Goal: Task Accomplishment & Management: Complete application form

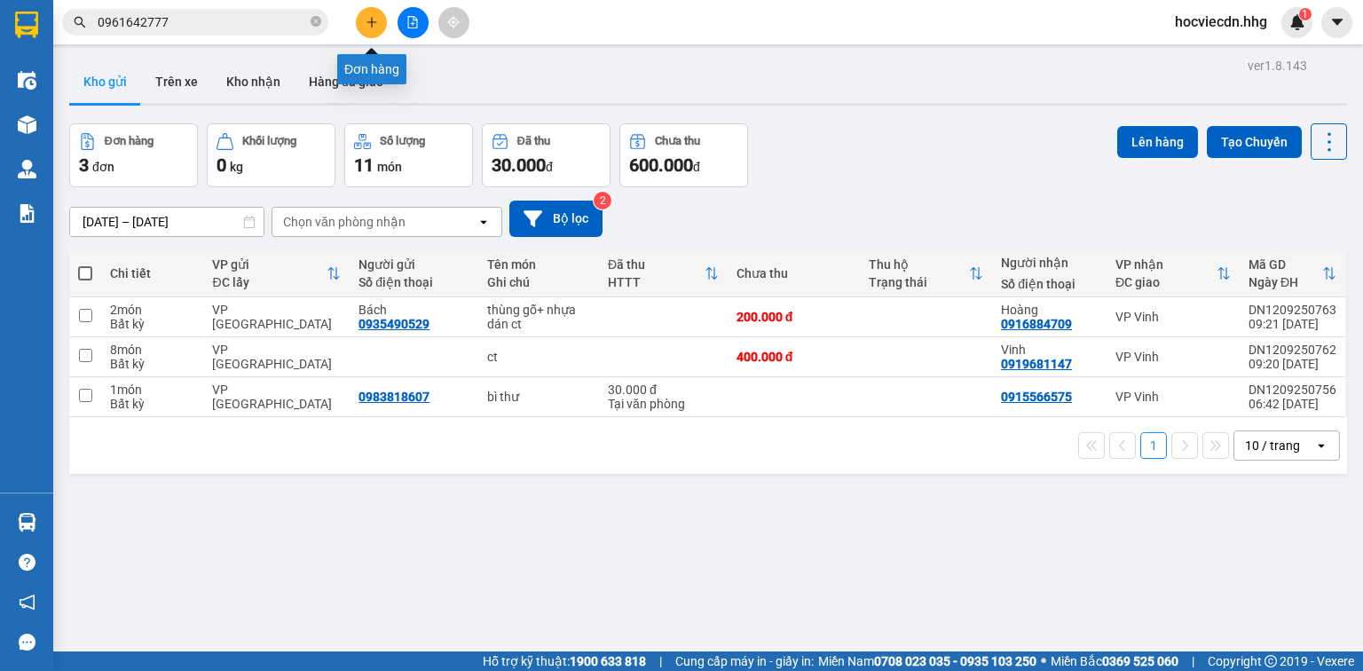
click at [367, 18] on icon "plus" at bounding box center [372, 22] width 12 height 12
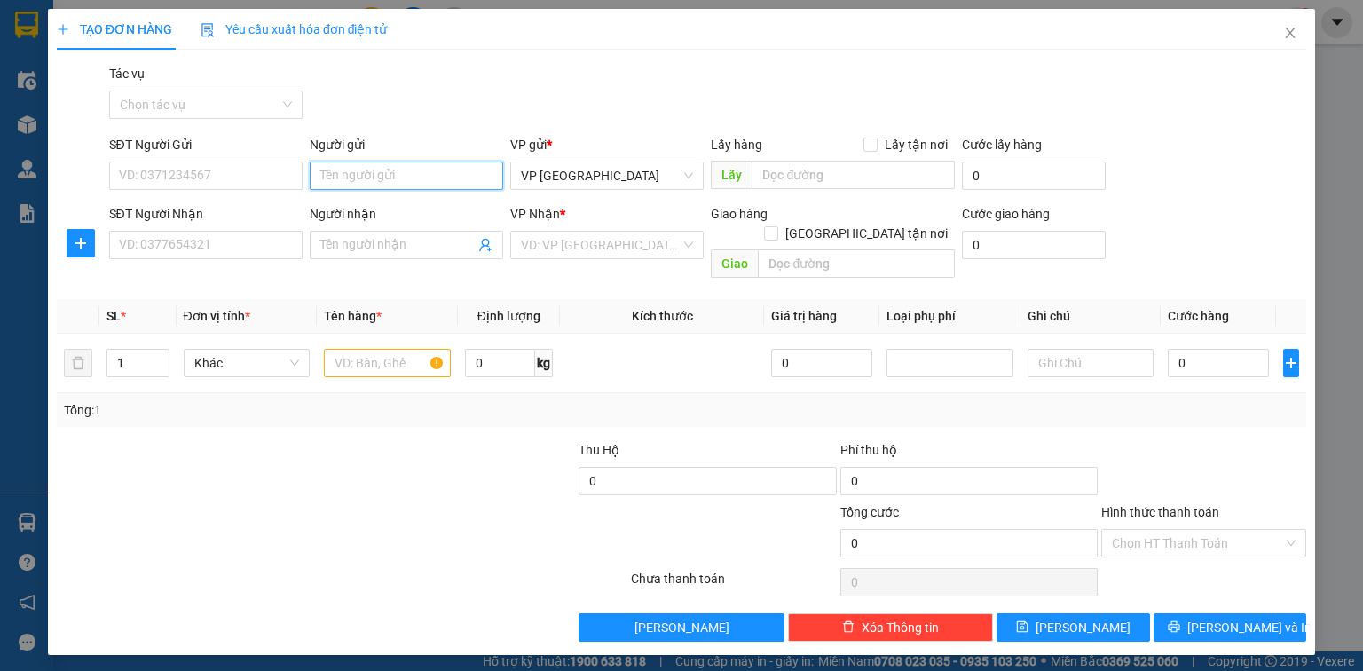
click at [346, 181] on input "Người gửi" at bounding box center [406, 176] width 193 height 28
type input "diễm ý"
click at [365, 209] on div "Diễm Ý - - 0939060756" at bounding box center [406, 211] width 172 height 20
type input "0939060756"
type input "Diễm Ý -"
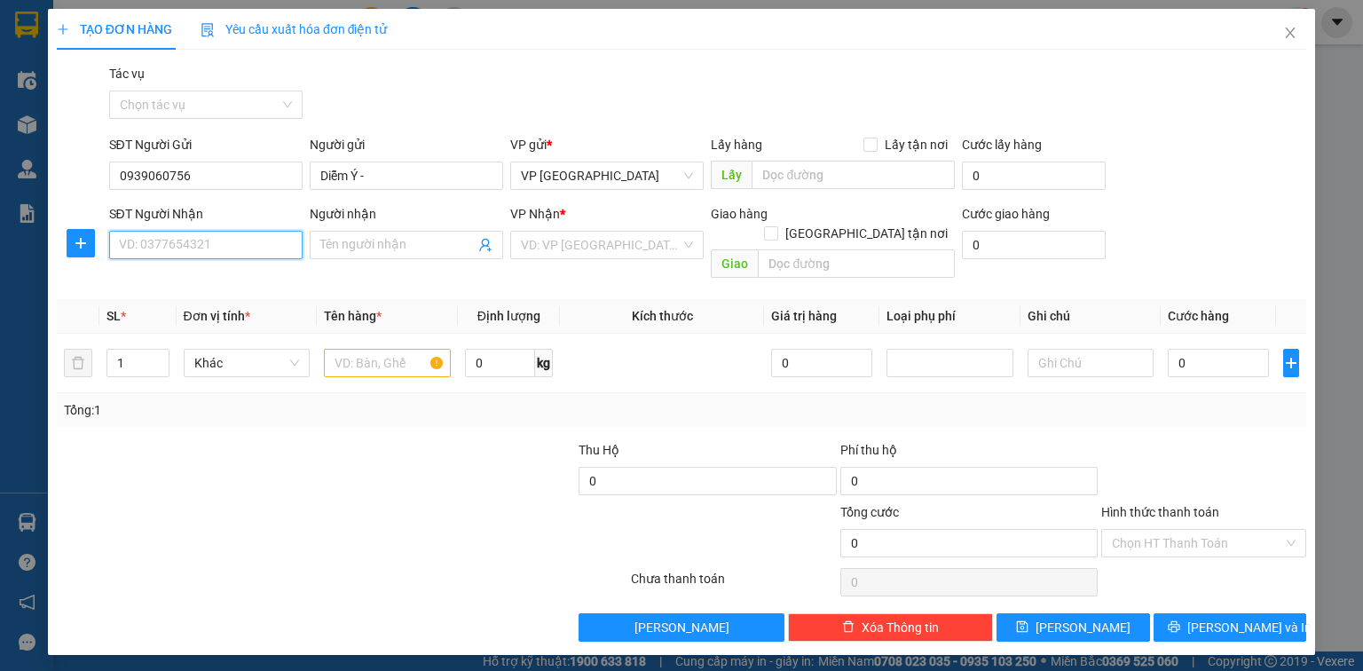
click at [256, 243] on input "SĐT Người Nhận" at bounding box center [205, 245] width 193 height 28
click at [330, 241] on input "Người nhận" at bounding box center [397, 245] width 154 height 20
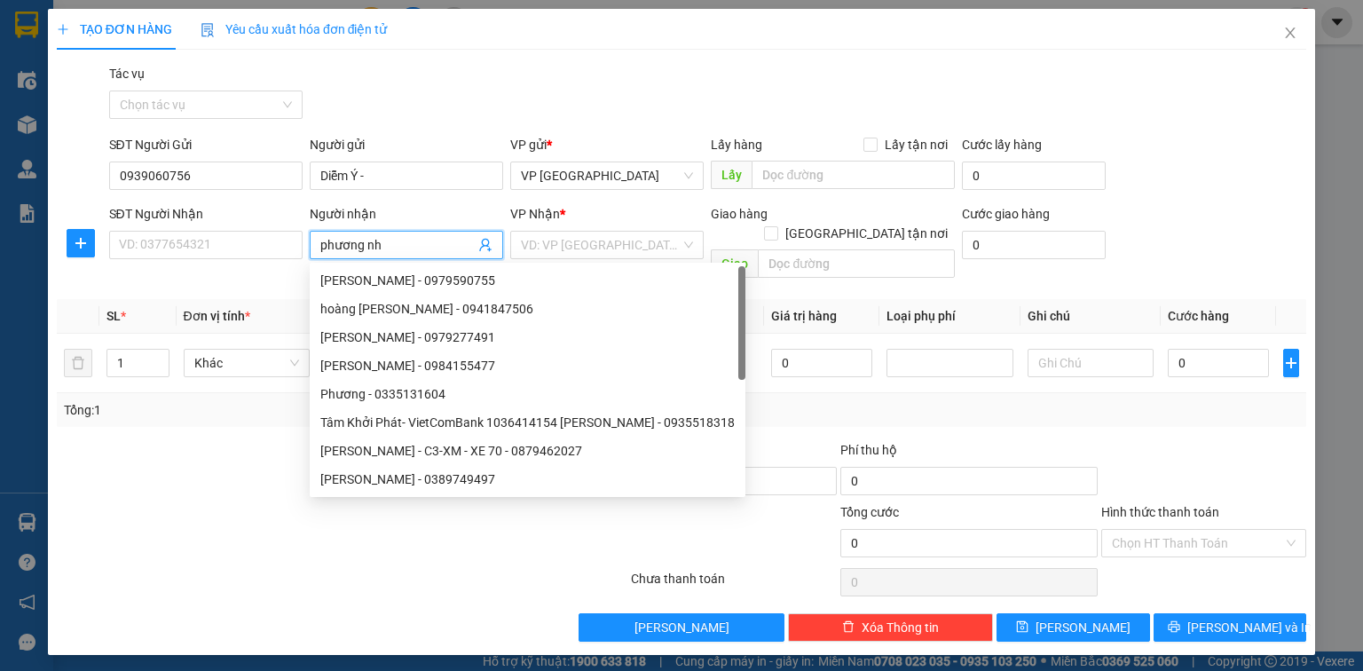
type input "phương như"
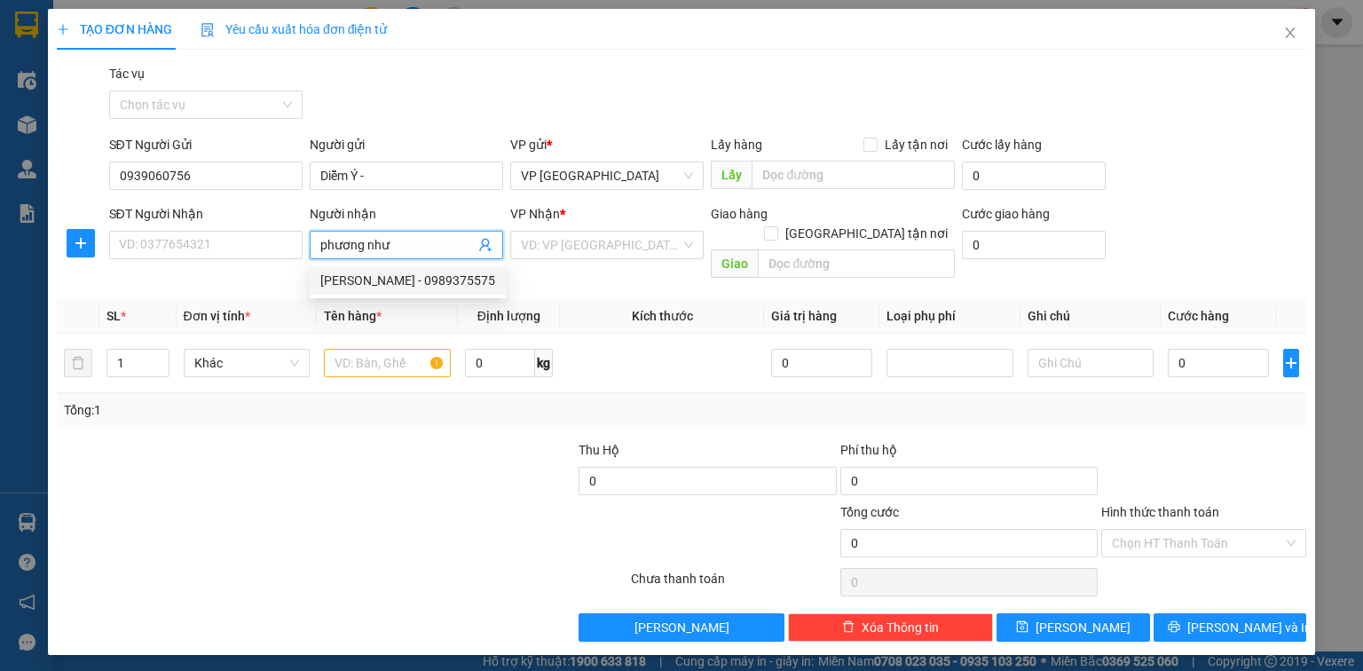
click at [372, 286] on div "[PERSON_NAME] - 0989375575" at bounding box center [407, 281] width 175 height 20
type input "0989375575"
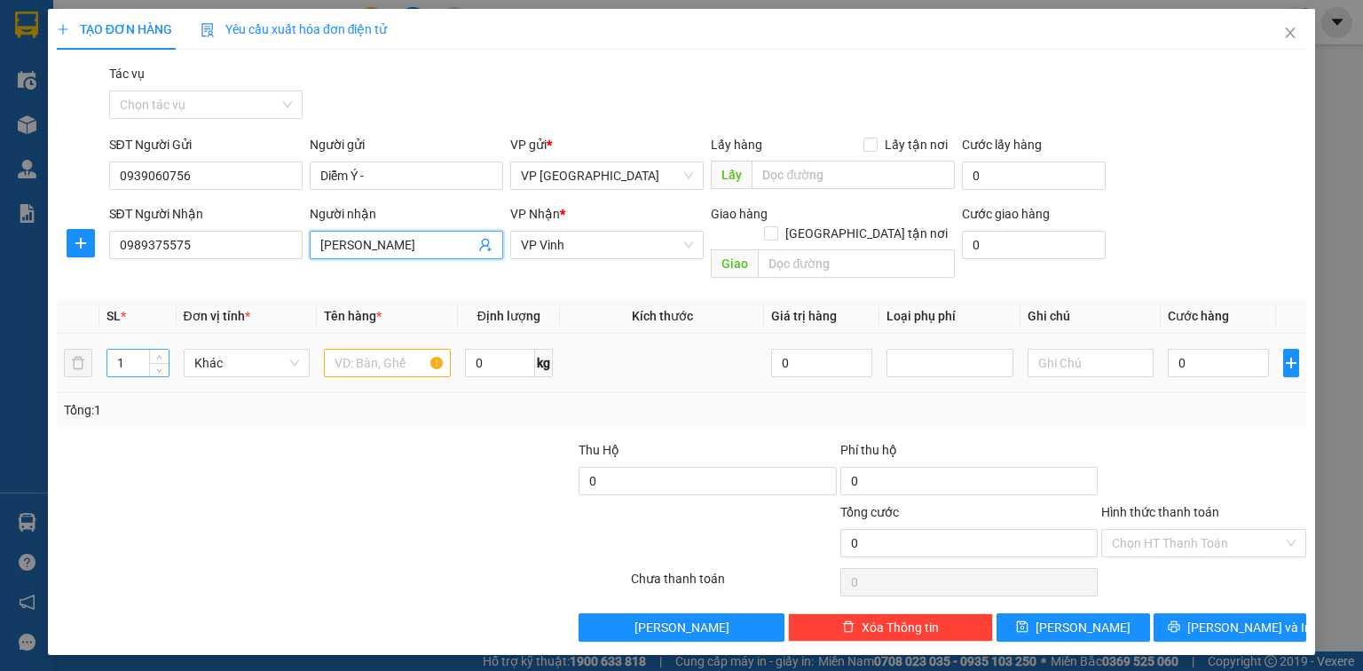
type input "[PERSON_NAME]"
click at [141, 350] on input "1" at bounding box center [137, 363] width 60 height 27
type input "6"
click at [364, 349] on input "text" at bounding box center [387, 363] width 127 height 28
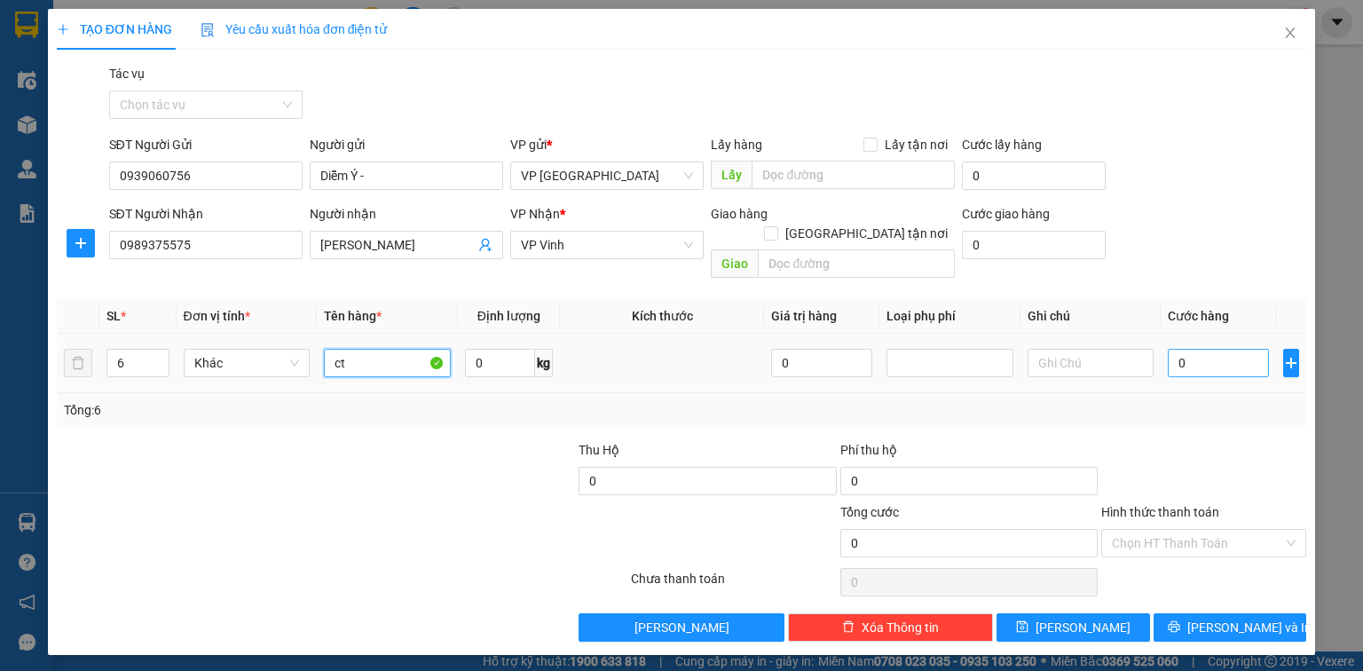
type input "ct"
click at [1224, 349] on input "0" at bounding box center [1218, 363] width 101 height 28
type input "3"
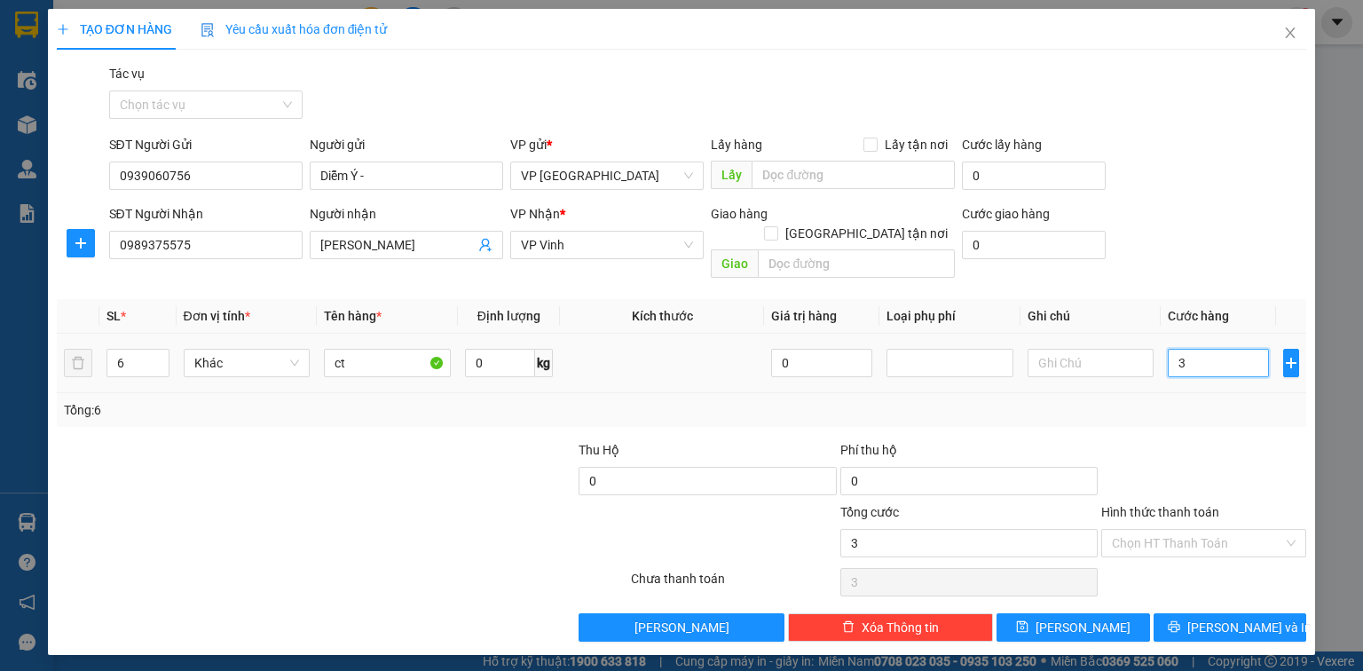
type input "33"
type input "330"
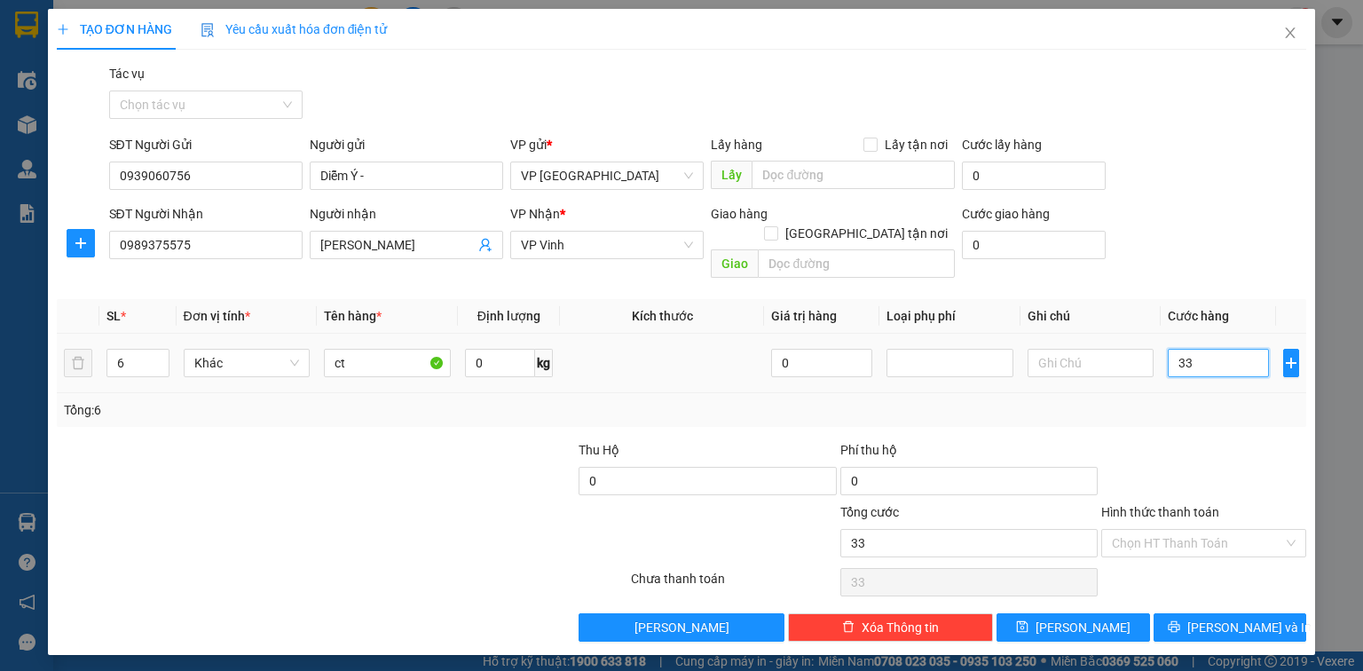
type input "330"
type input "3.300"
type input "33.000"
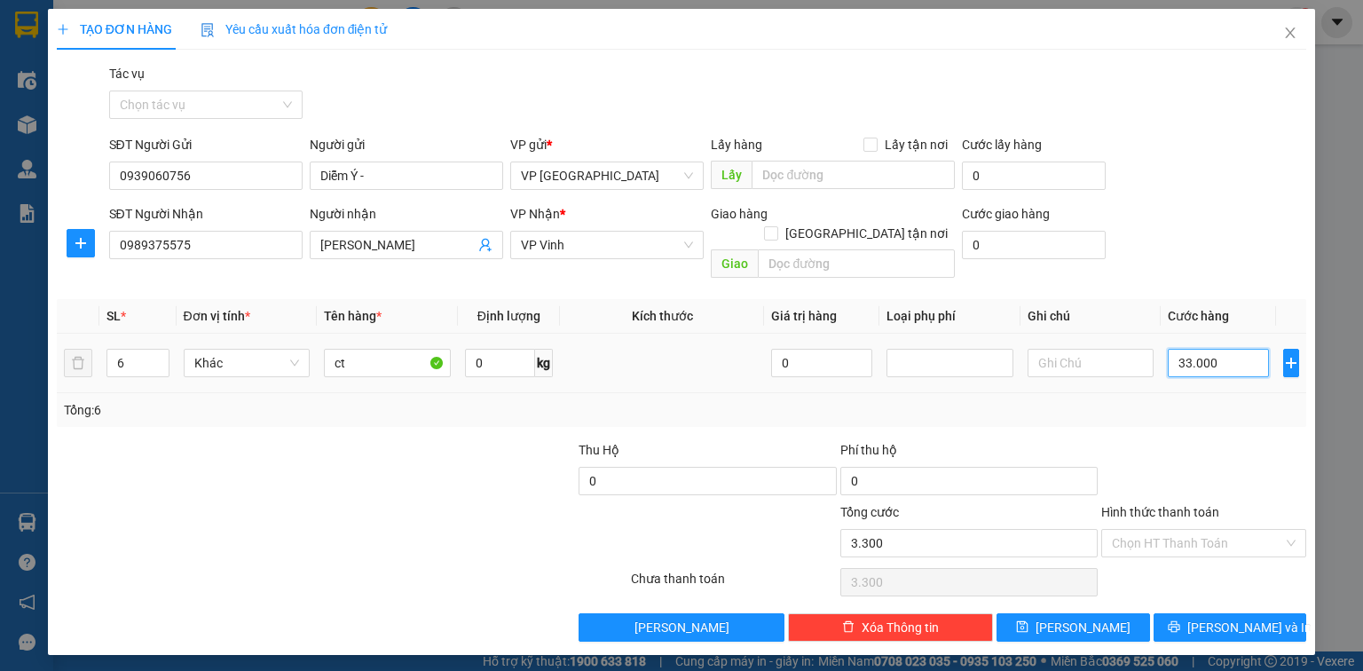
type input "33.000"
type input "330.000"
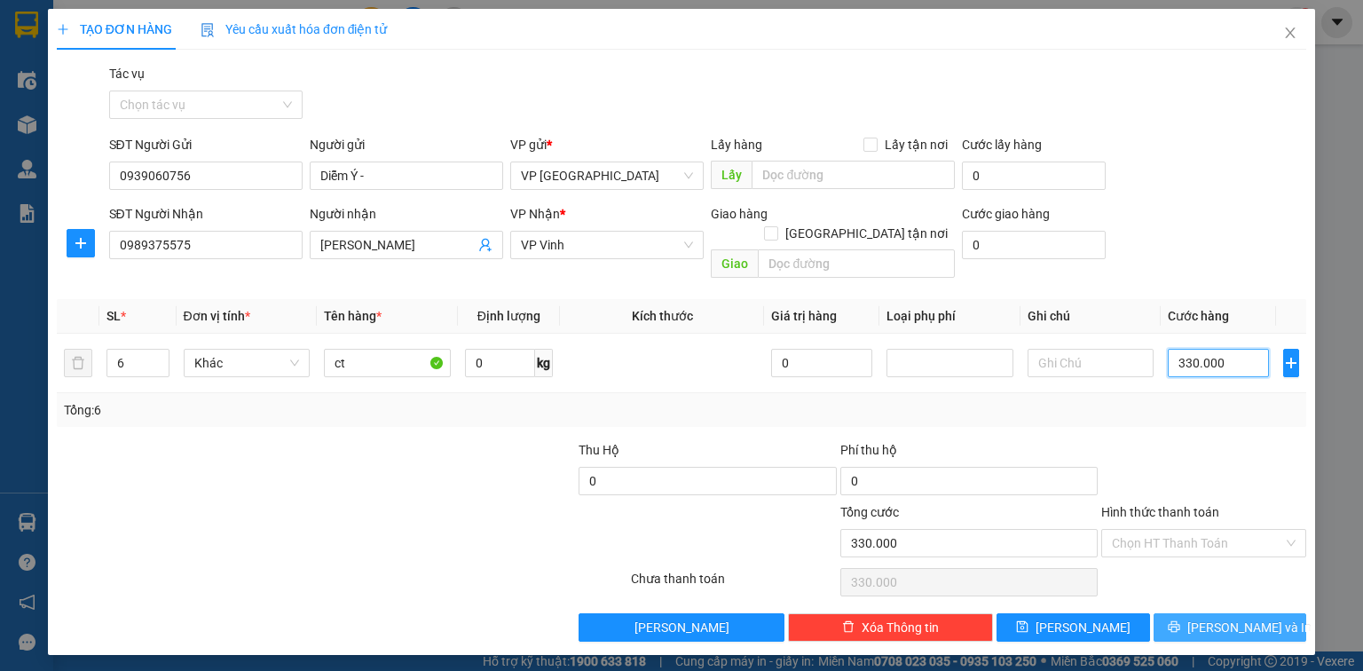
type input "330.000"
click at [1231, 618] on span "[PERSON_NAME] và In" at bounding box center [1250, 628] width 124 height 20
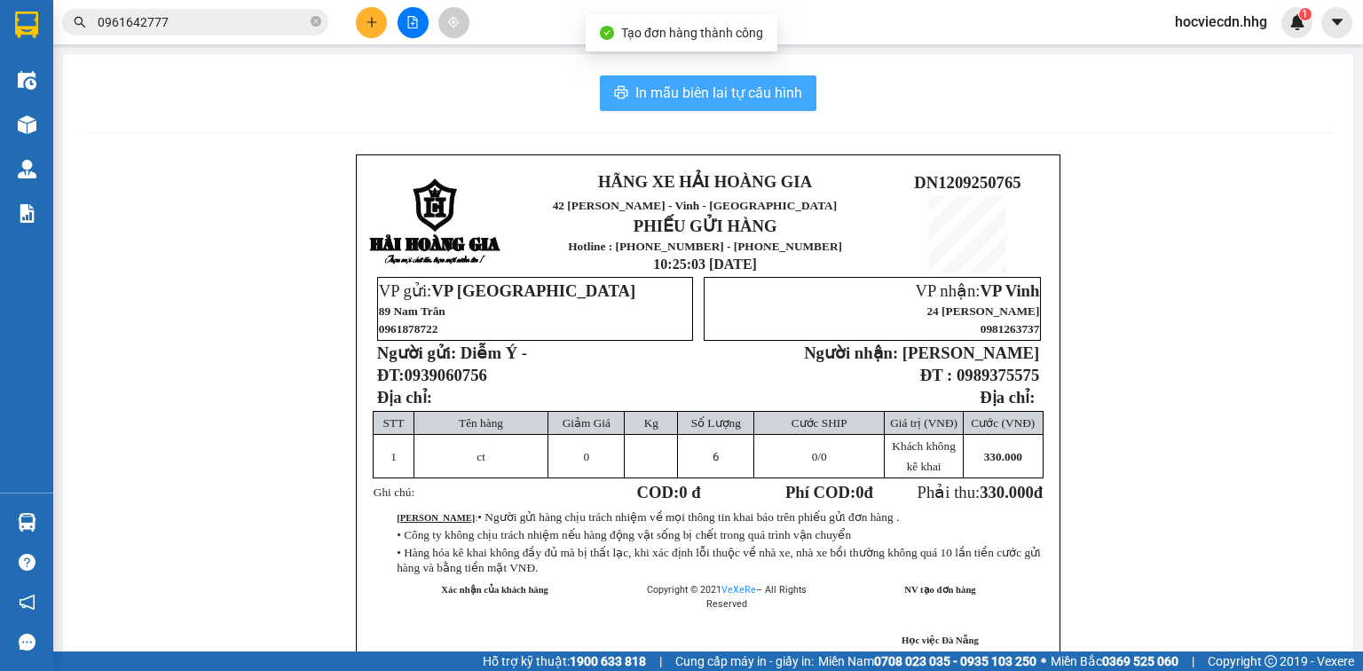
click at [751, 87] on span "In mẫu biên lai tự cấu hình" at bounding box center [718, 93] width 167 height 22
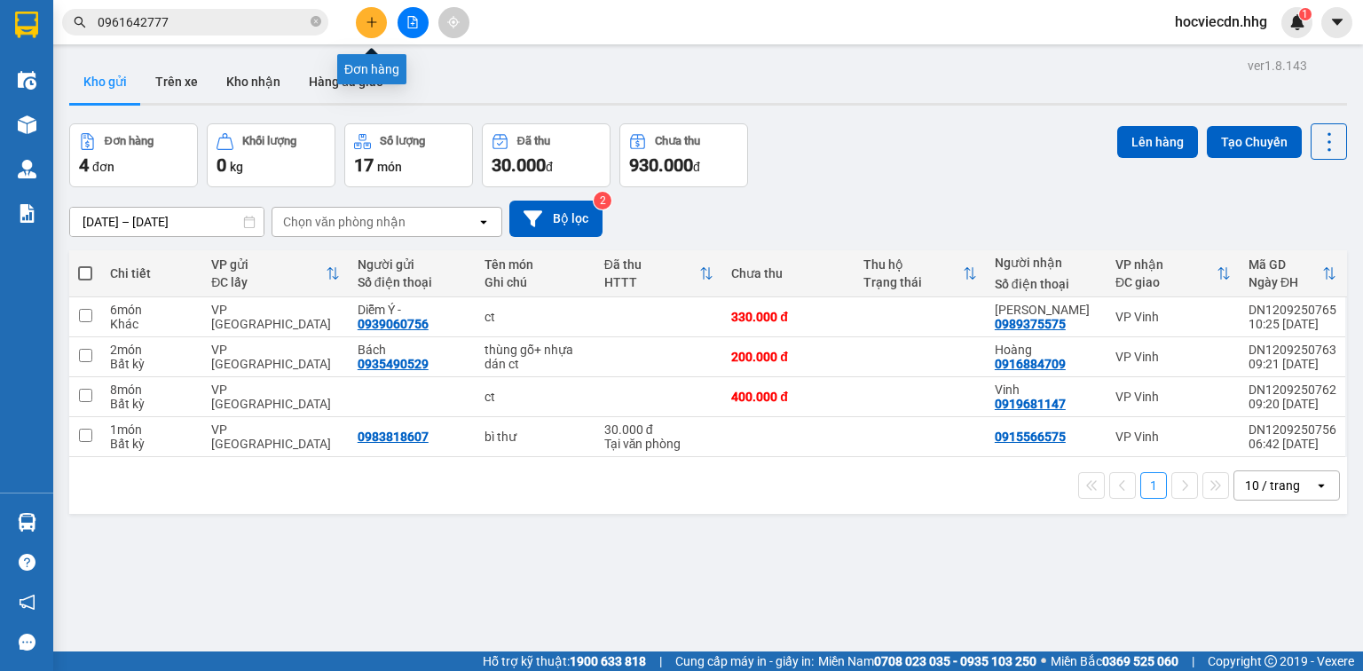
click at [380, 23] on button at bounding box center [371, 22] width 31 height 31
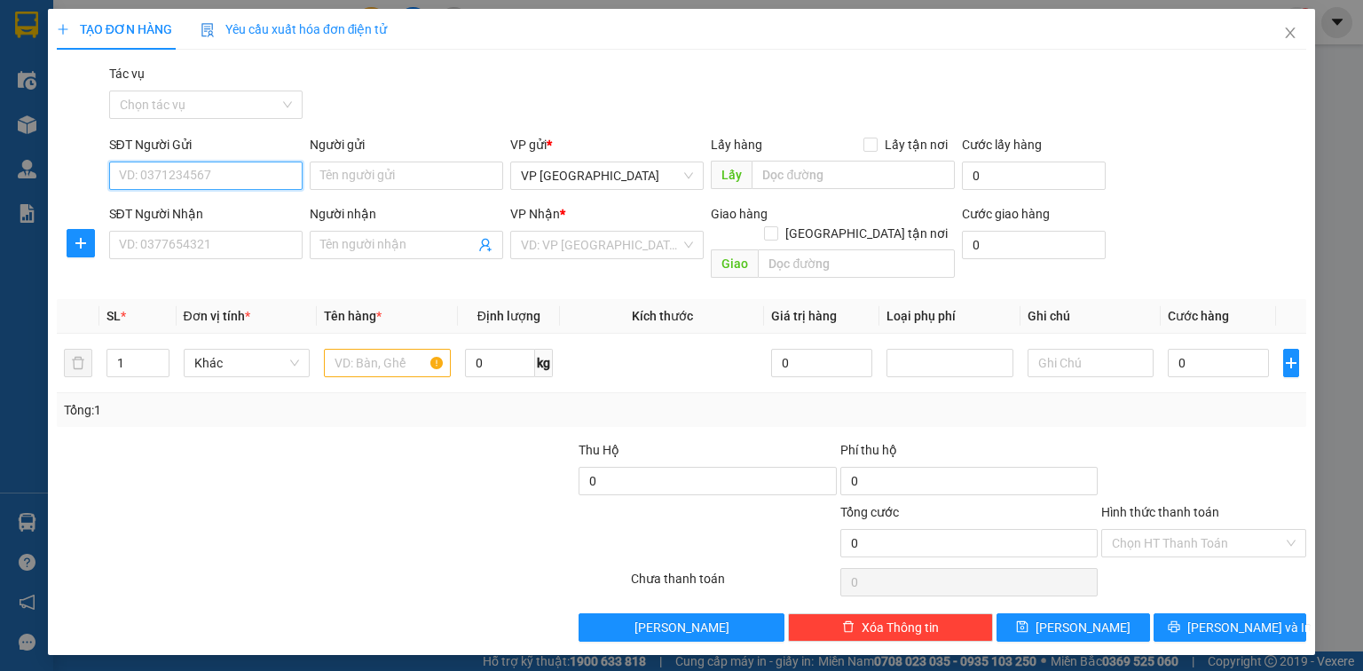
click at [275, 168] on input "SĐT Người Gửi" at bounding box center [205, 176] width 193 height 28
type input "0934688677"
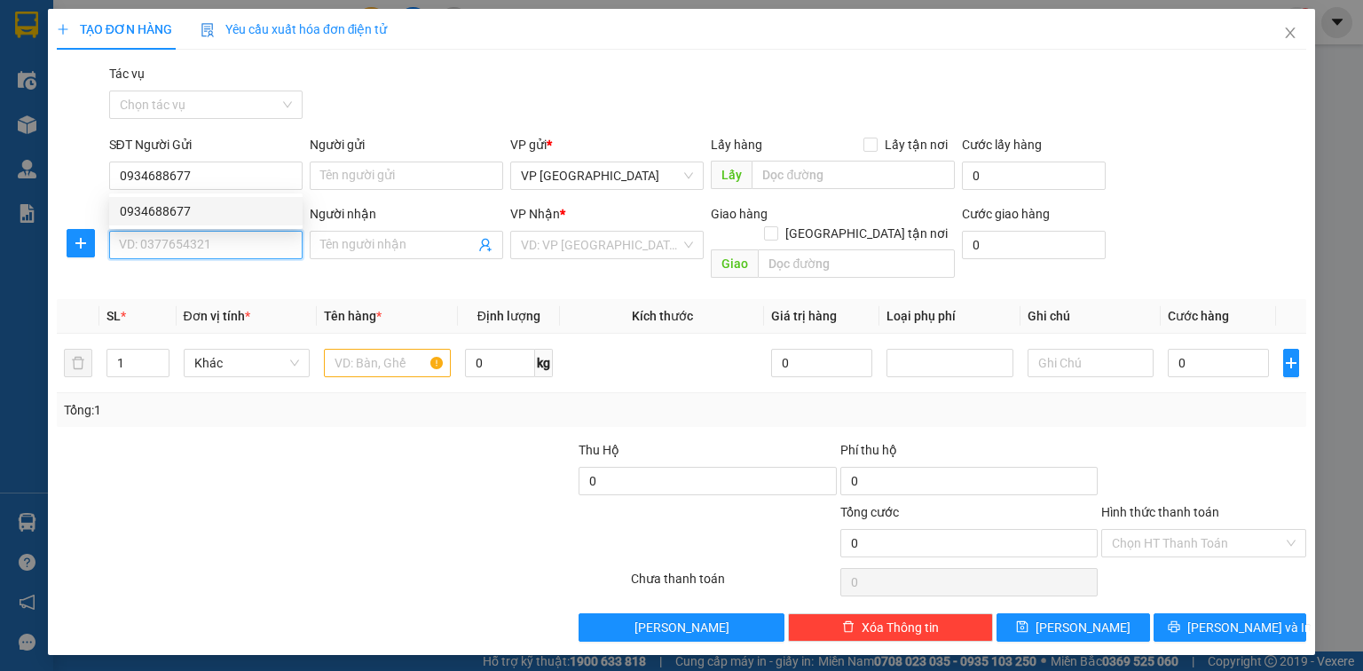
click at [241, 241] on input "SĐT Người Nhận" at bounding box center [205, 245] width 193 height 28
type input "0975757888"
click at [422, 247] on input "Người nhận" at bounding box center [397, 245] width 154 height 20
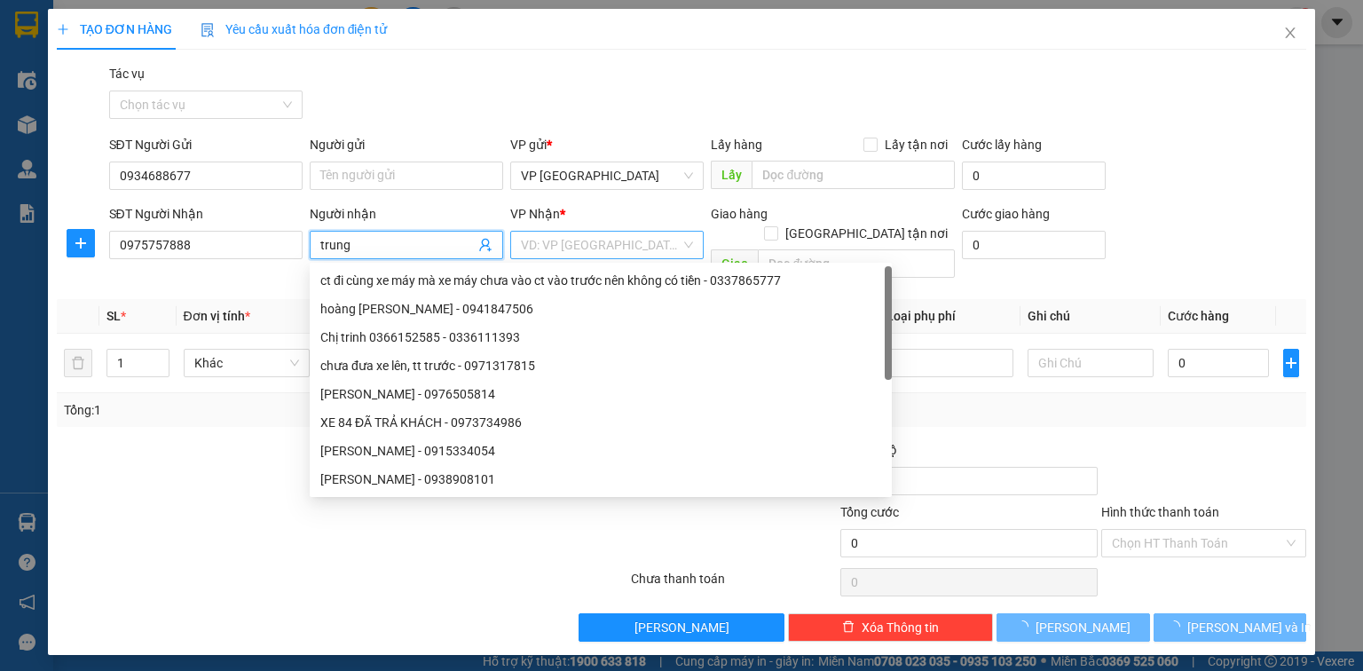
type input "trung"
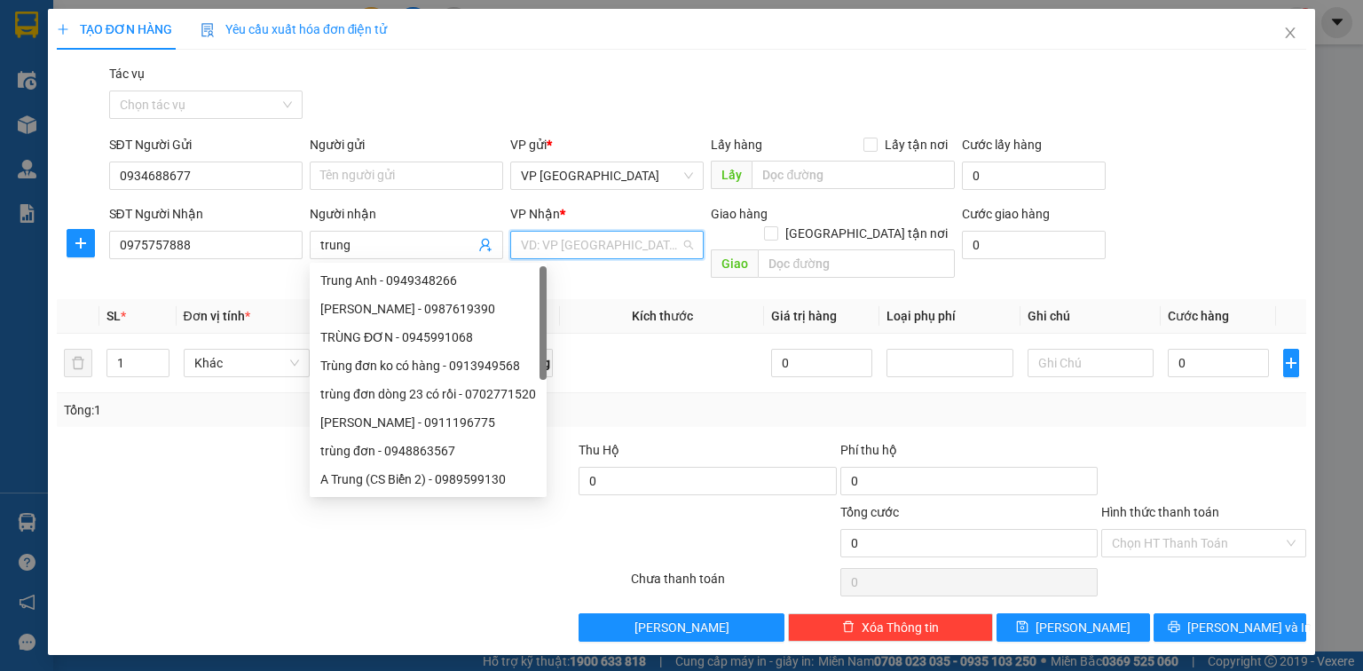
click at [612, 245] on input "search" at bounding box center [601, 245] width 160 height 27
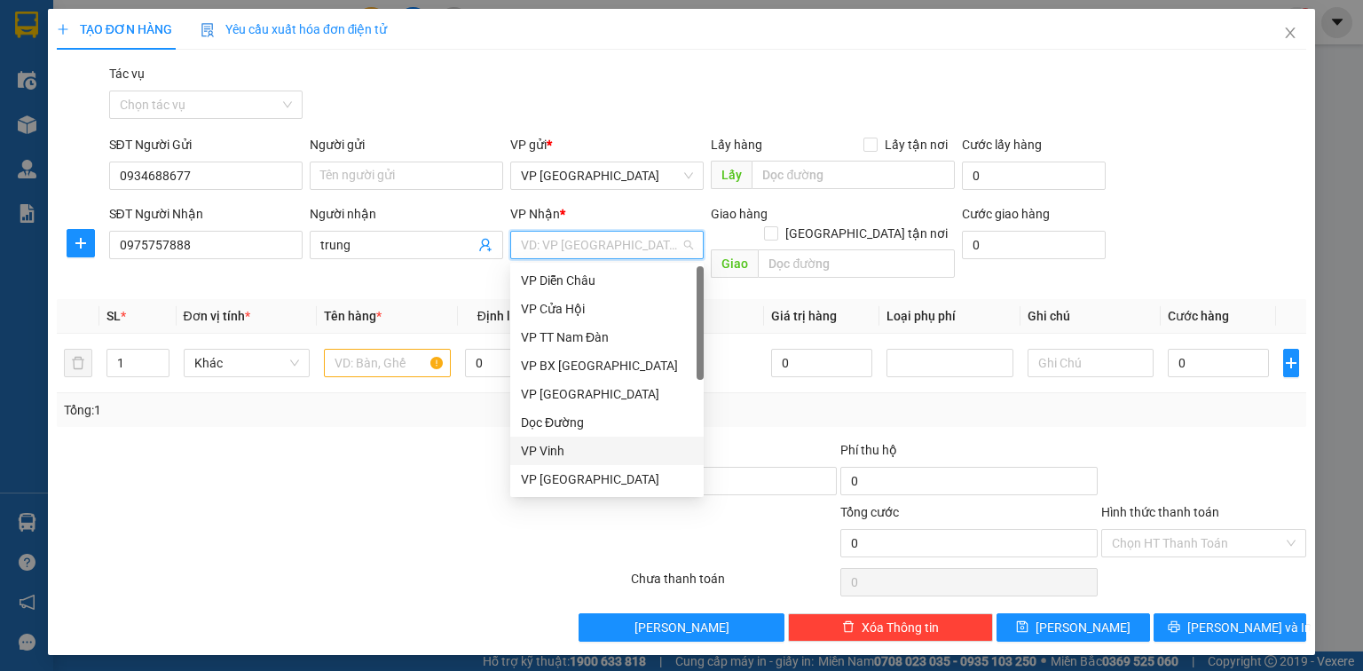
click at [555, 449] on div "VP Vinh" at bounding box center [607, 451] width 172 height 20
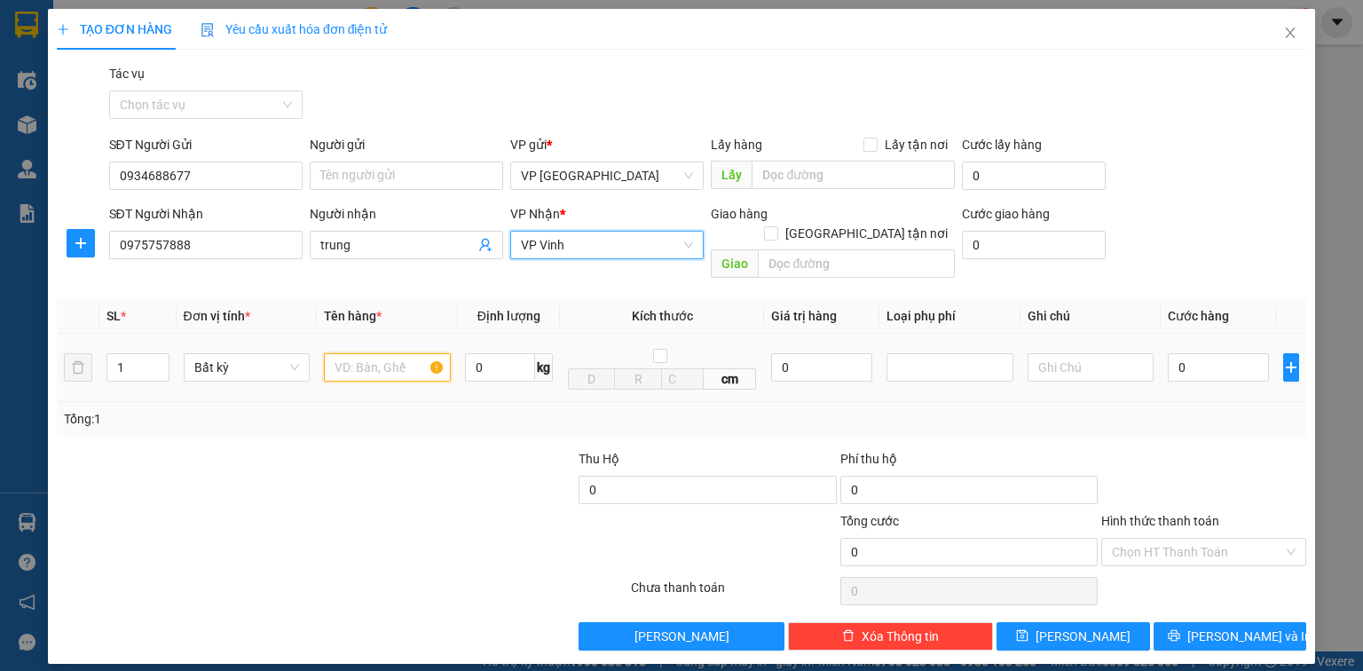
click at [398, 353] on input "text" at bounding box center [387, 367] width 127 height 28
type input "hồ sơ"
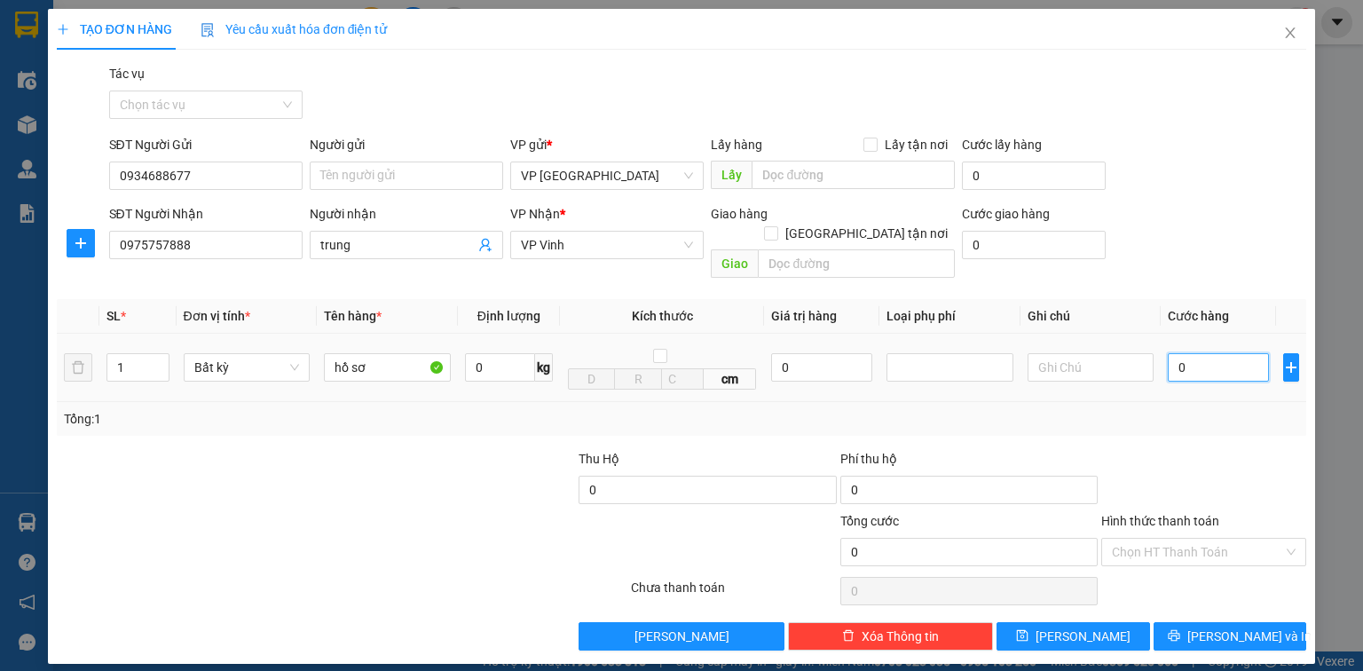
click at [1234, 353] on input "0" at bounding box center [1218, 367] width 101 height 28
type input "4"
type input "40"
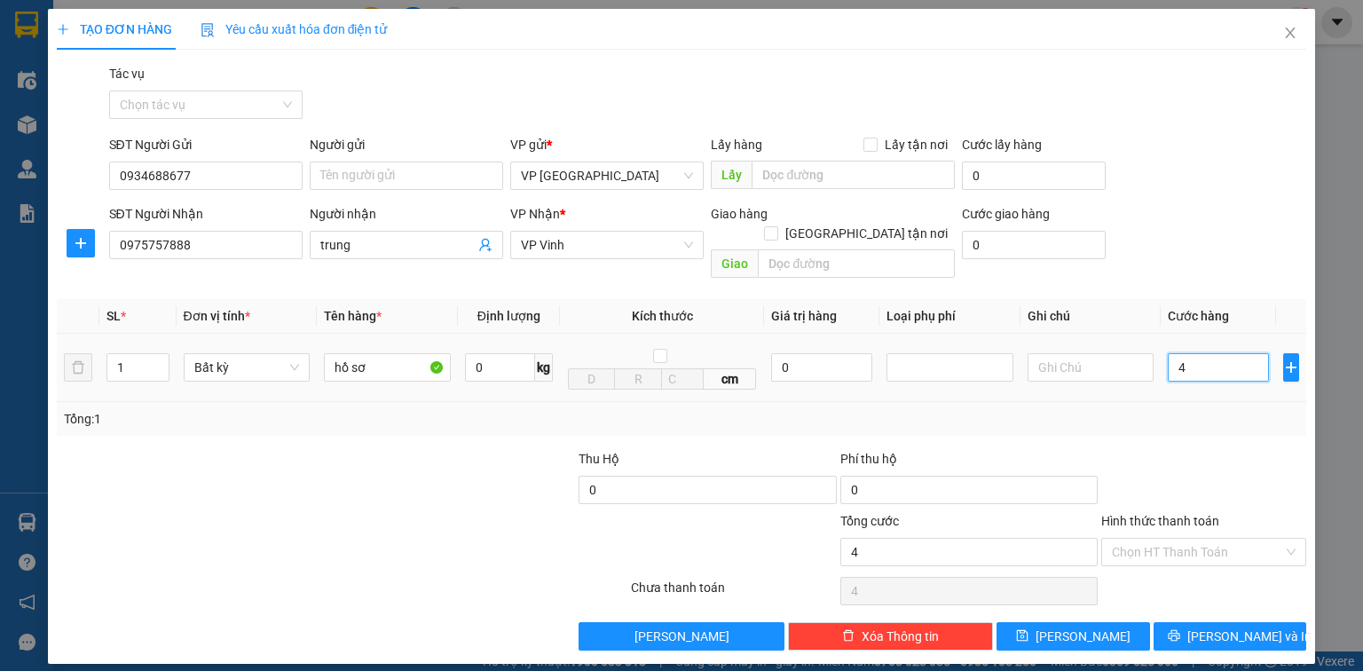
type input "40"
type input "400"
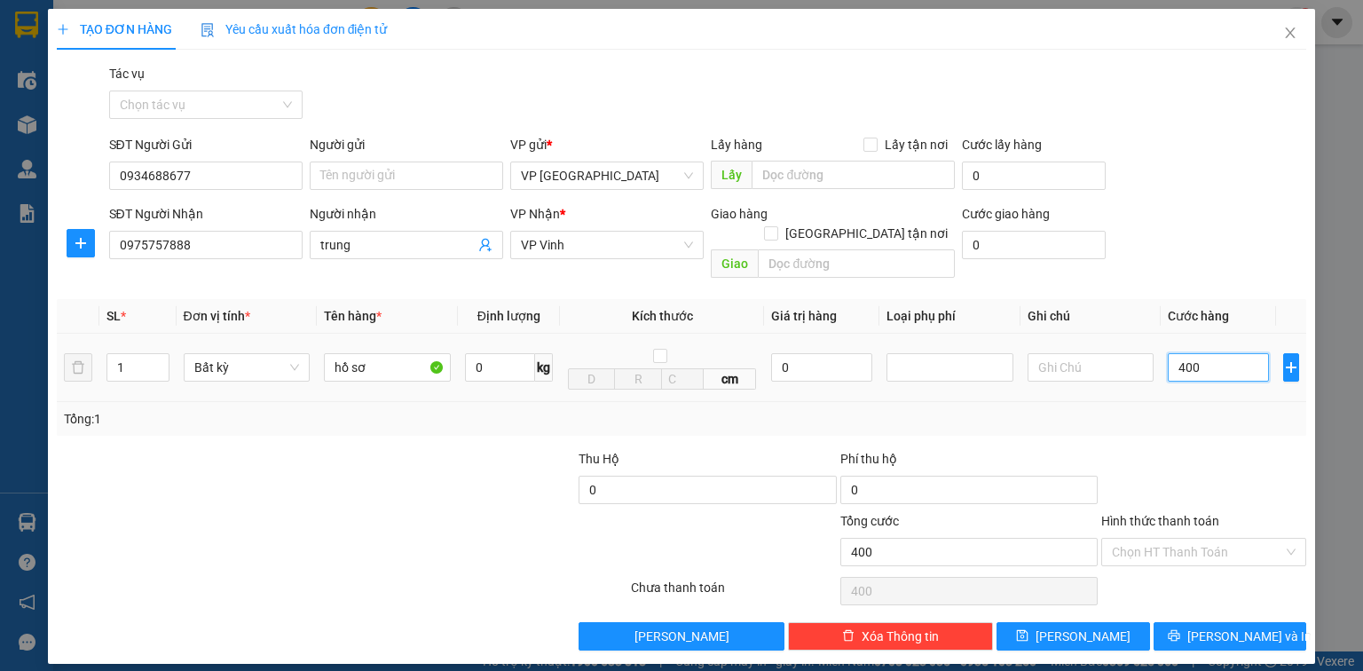
type input "40"
type input "4"
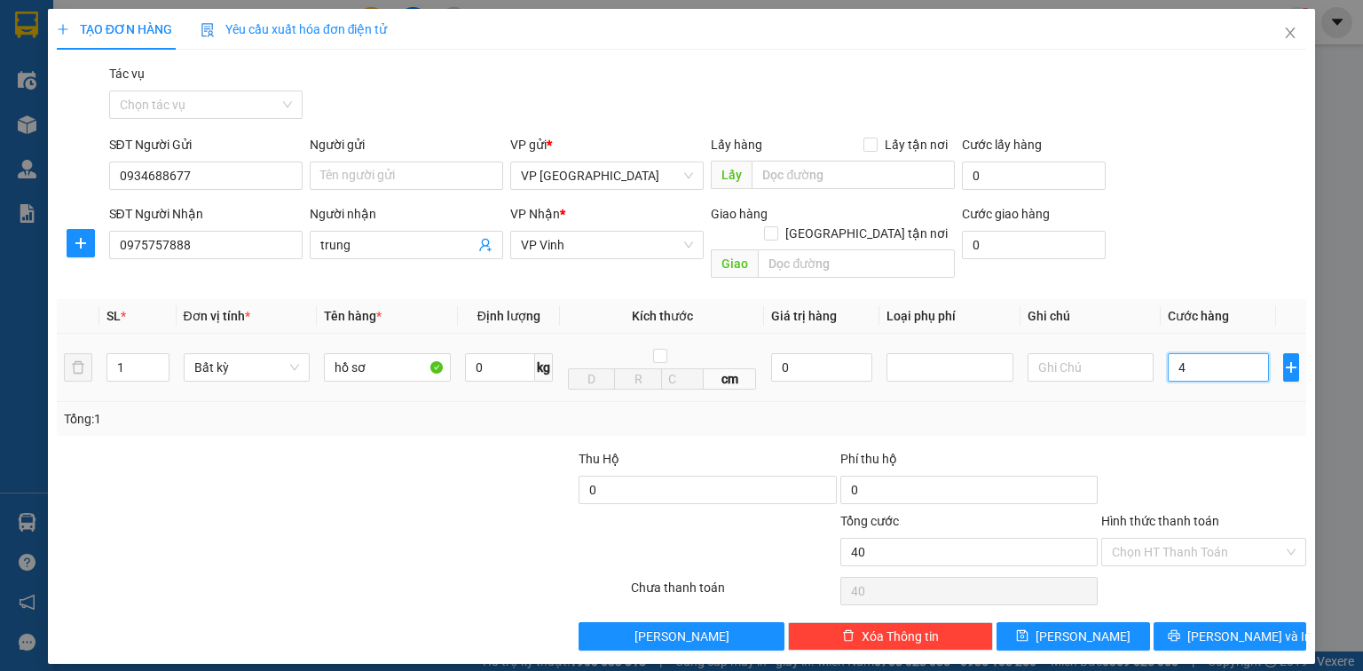
type input "4"
type input "0"
type input "05"
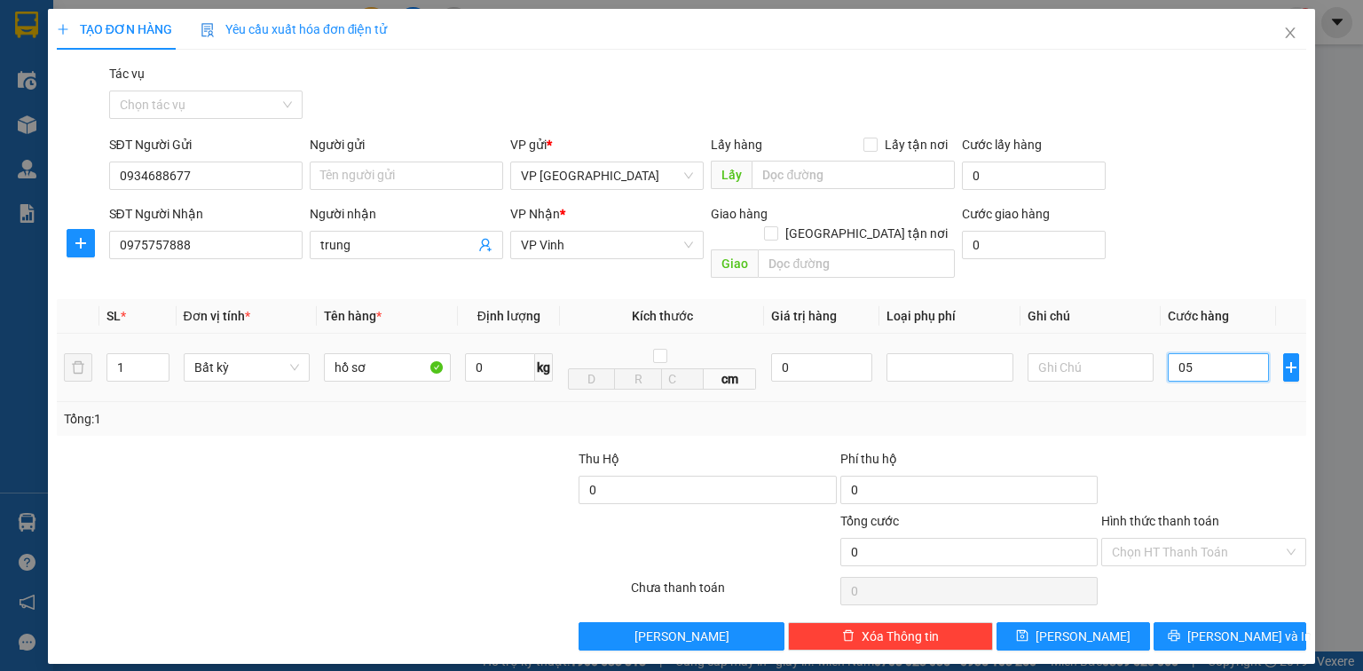
type input "5"
type input "050"
type input "50"
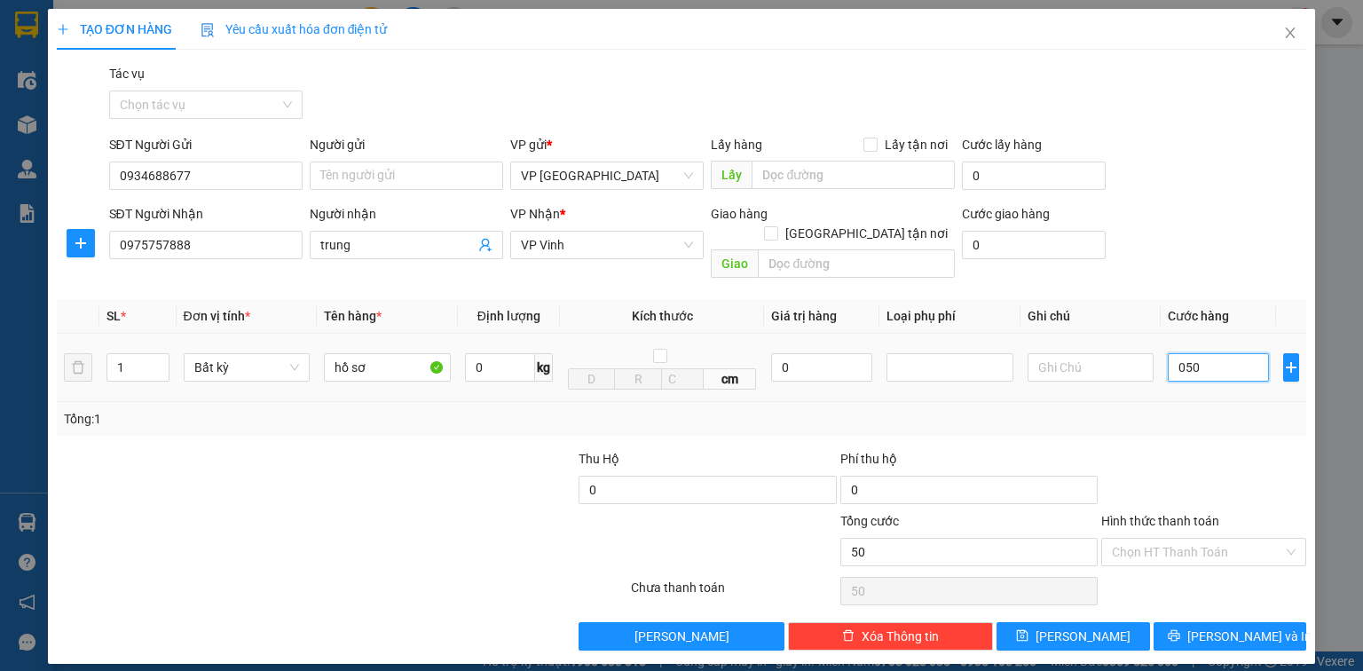
type input "0.500"
type input "500"
type input "05.000"
type input "5.000"
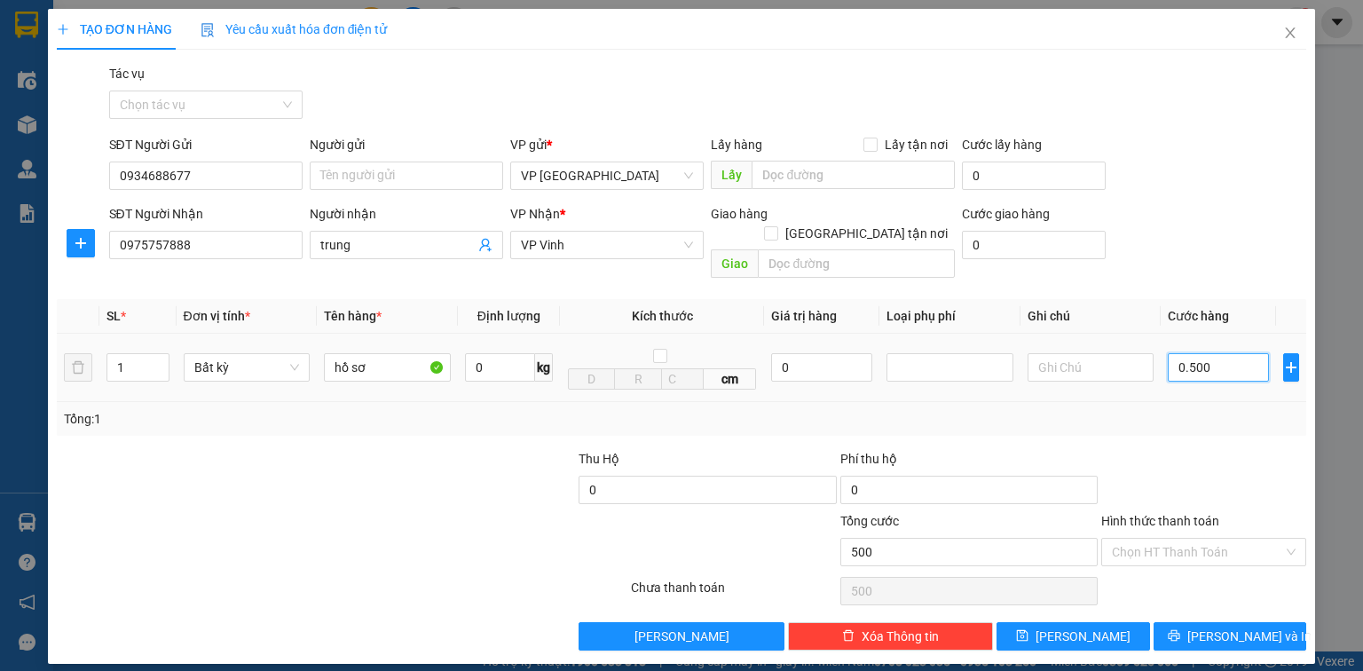
type input "5.000"
type input "050.000"
type input "50.000"
click at [1186, 353] on input "050.000" at bounding box center [1218, 367] width 101 height 28
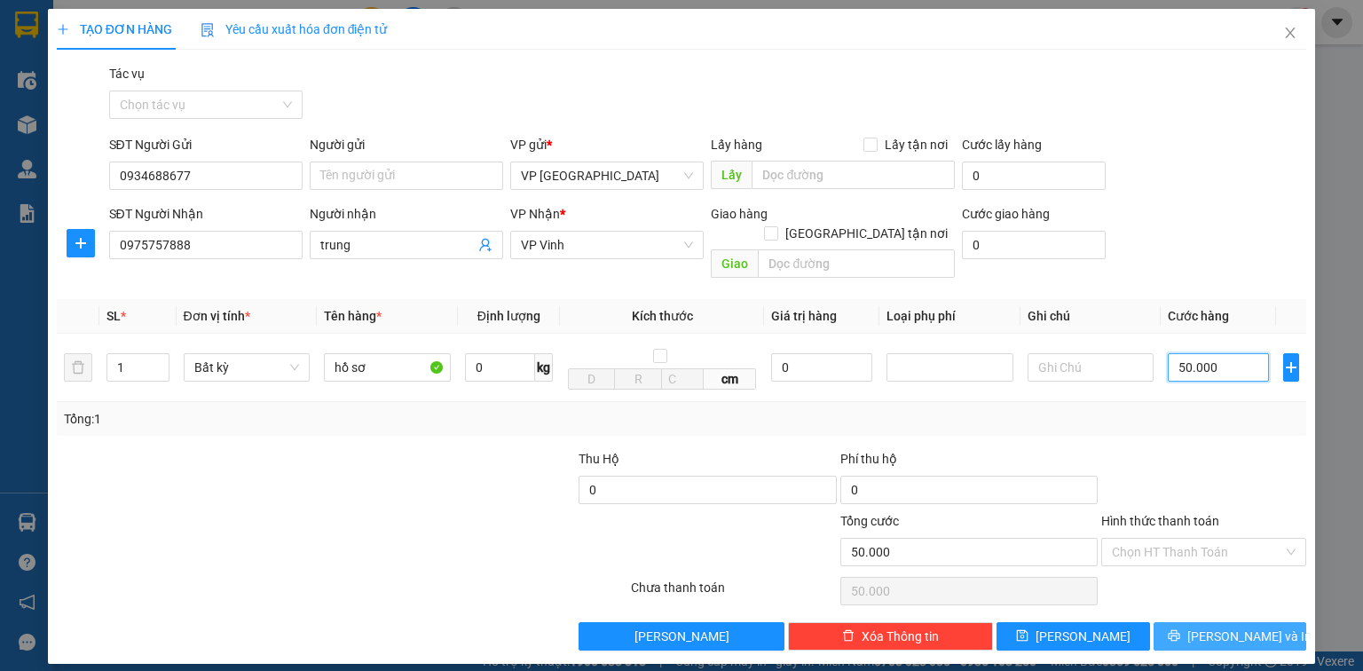
type input "50.000"
click at [1214, 622] on button "[PERSON_NAME] và In" at bounding box center [1231, 636] width 154 height 28
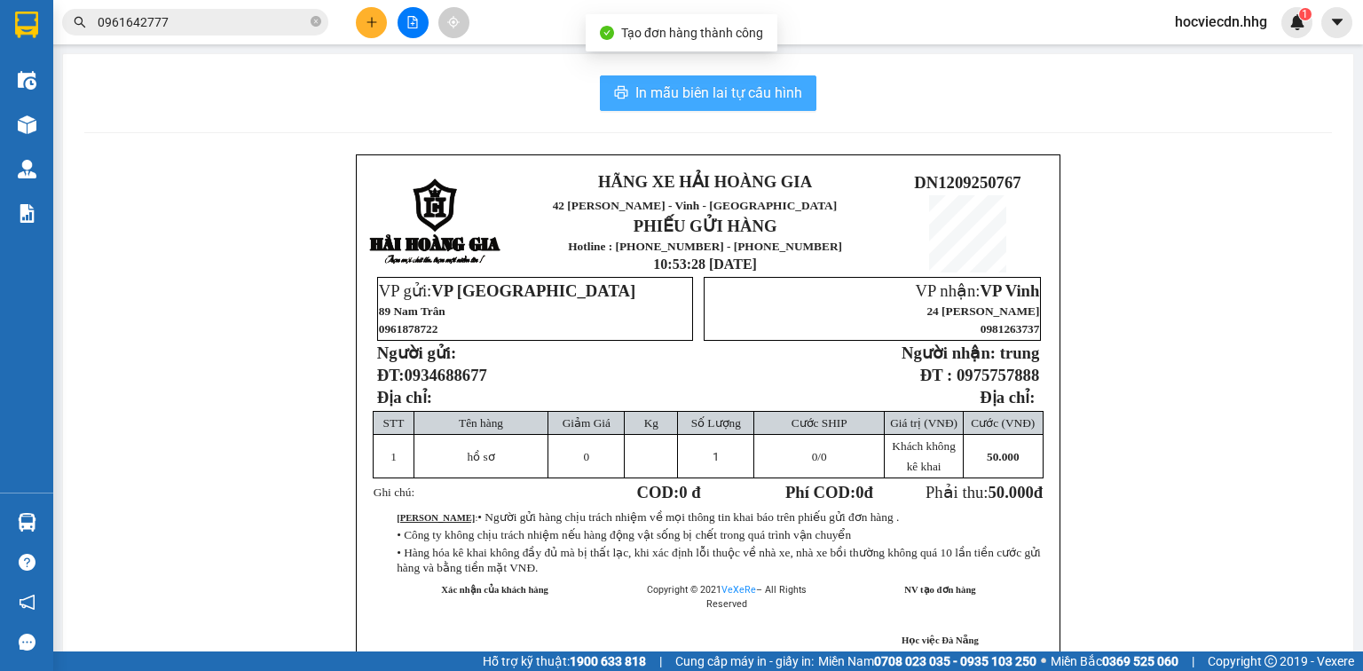
click at [705, 80] on button "In mẫu biên lai tự cấu hình" at bounding box center [708, 93] width 217 height 36
